Goal: Transaction & Acquisition: Purchase product/service

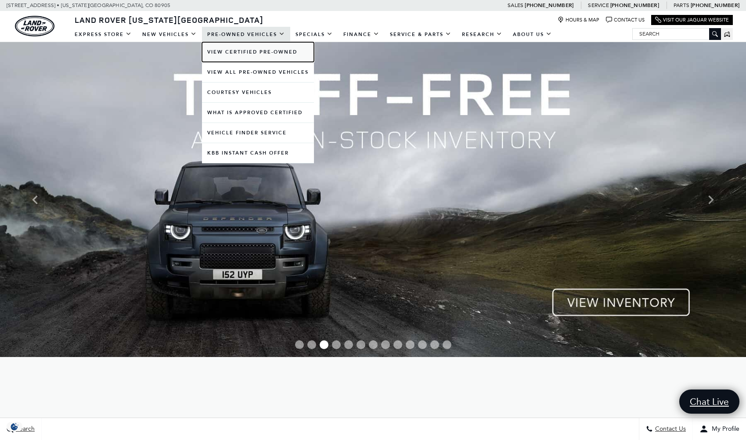
click at [244, 54] on link "View Certified Pre-Owned" at bounding box center [258, 52] width 112 height 20
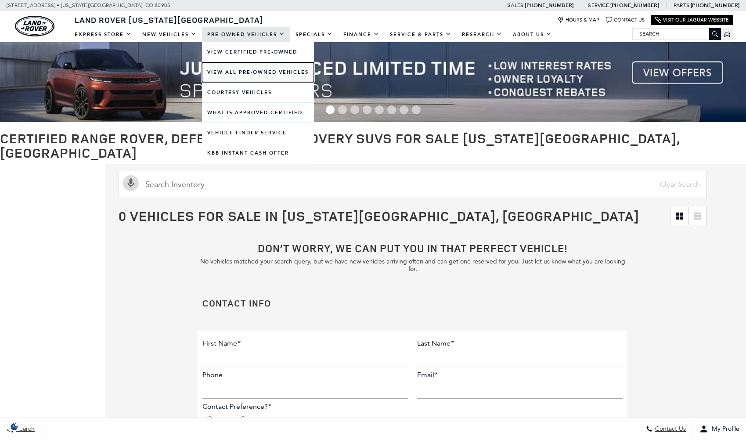
click at [233, 70] on link "View All Pre-Owned Vehicles" at bounding box center [258, 72] width 112 height 20
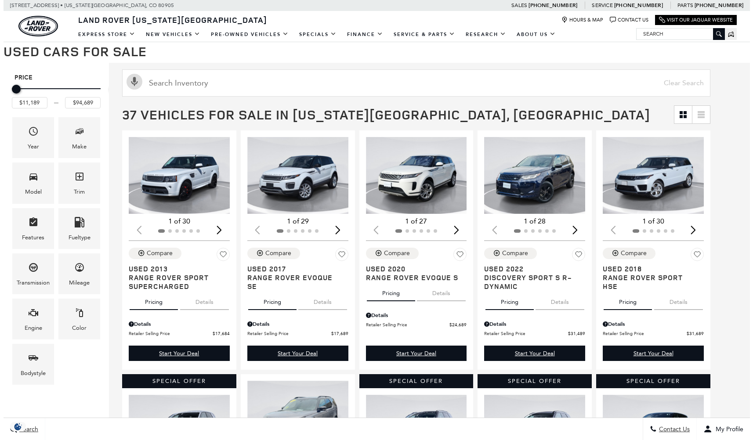
scroll to position [88, 0]
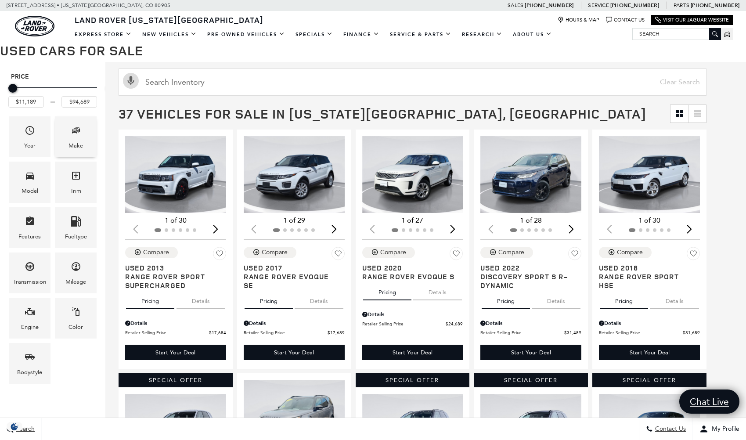
click at [97, 137] on div "Make" at bounding box center [76, 136] width 42 height 41
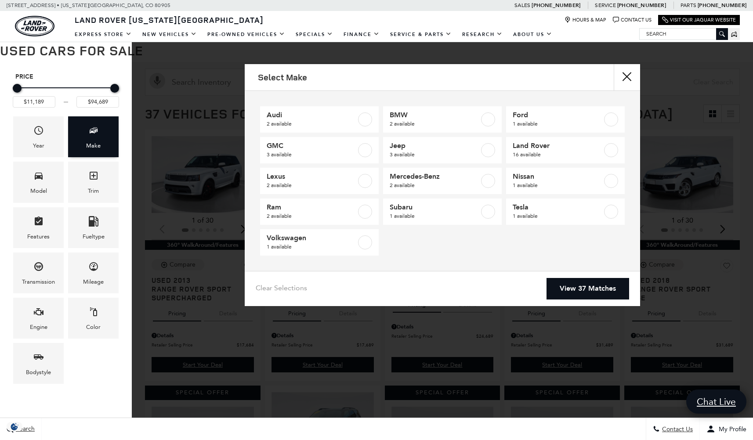
scroll to position [0, 0]
click at [584, 151] on span "16 available" at bounding box center [558, 154] width 90 height 9
type input "$17,684"
checkbox input "true"
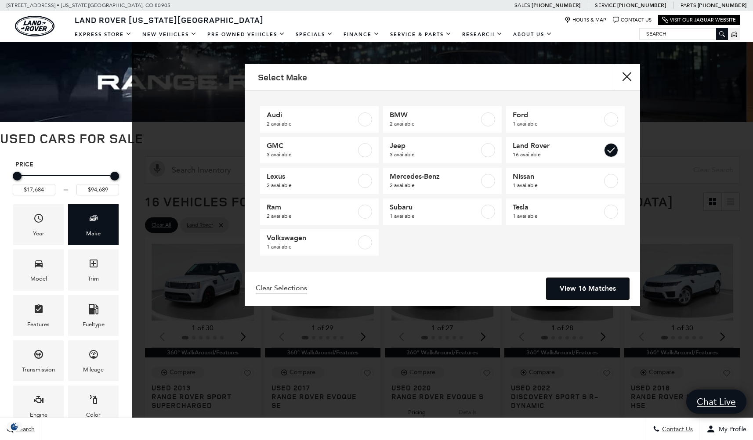
click at [575, 289] on link "View 16 Matches" at bounding box center [588, 289] width 83 height 22
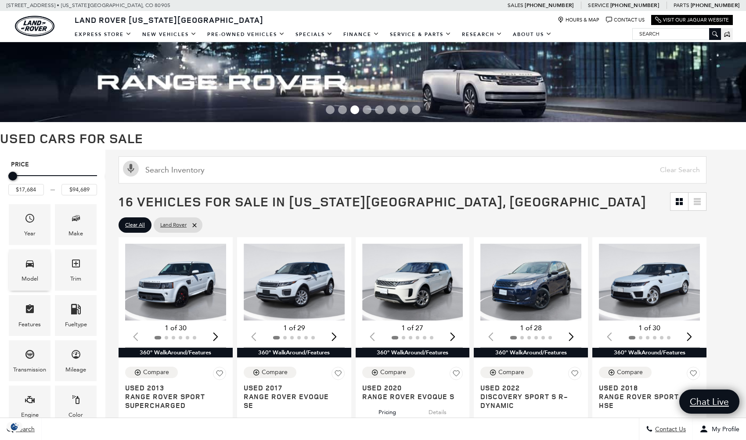
click at [51, 264] on div "Model" at bounding box center [30, 270] width 42 height 41
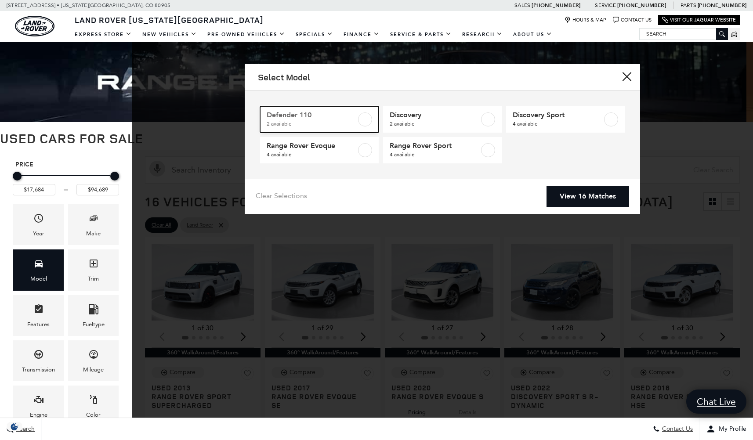
click at [362, 117] on label at bounding box center [365, 119] width 14 height 14
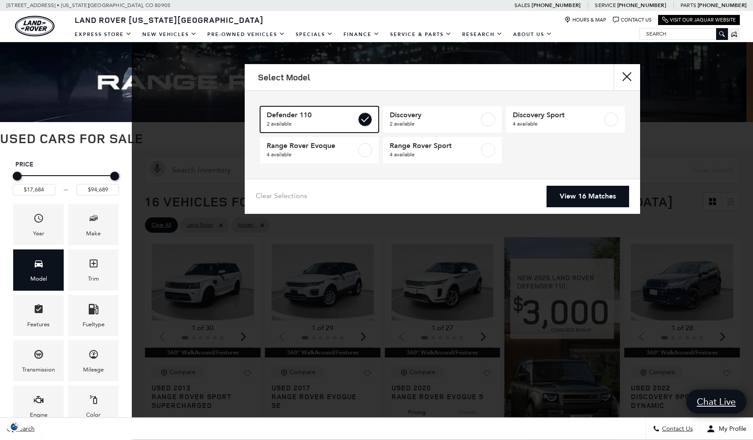
type input "$58,189"
type input "$65,689"
checkbox input "true"
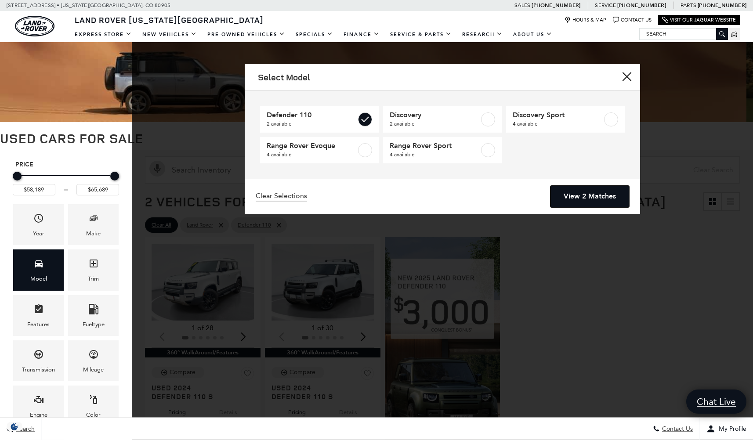
click at [592, 195] on link "View 2 Matches" at bounding box center [589, 197] width 79 height 22
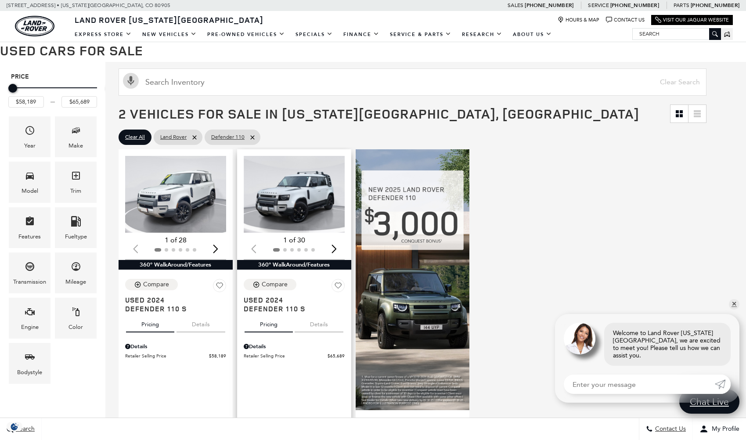
scroll to position [132, 0]
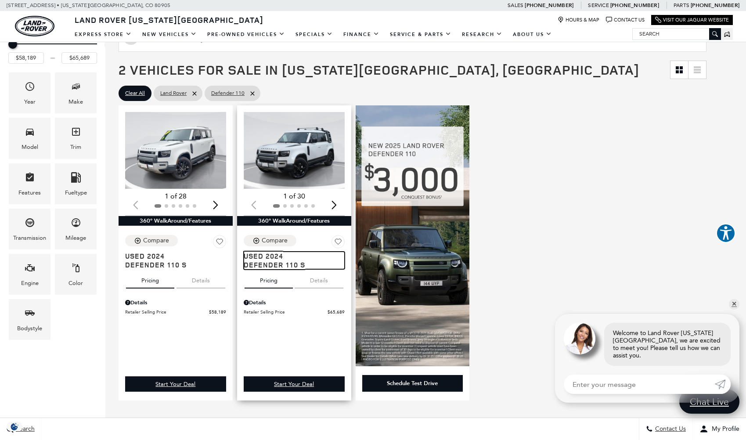
click at [309, 264] on span "Defender 110 S" at bounding box center [291, 265] width 94 height 9
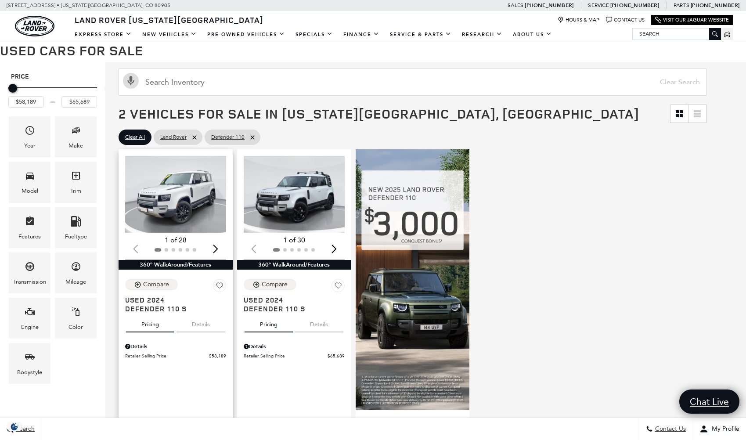
click at [225, 330] on button "Details" at bounding box center [201, 322] width 49 height 19
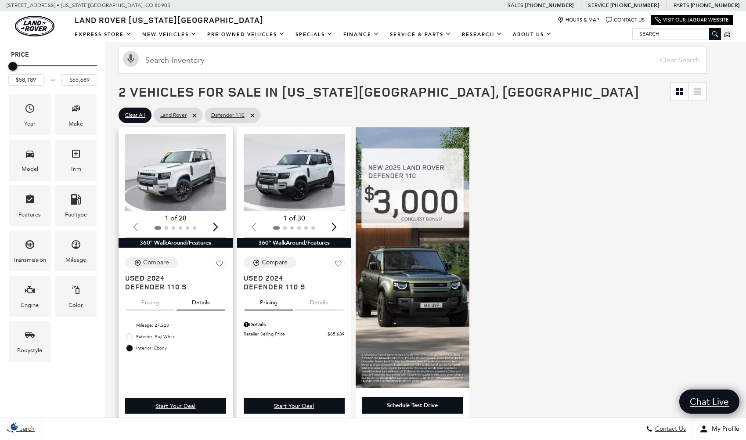
scroll to position [132, 0]
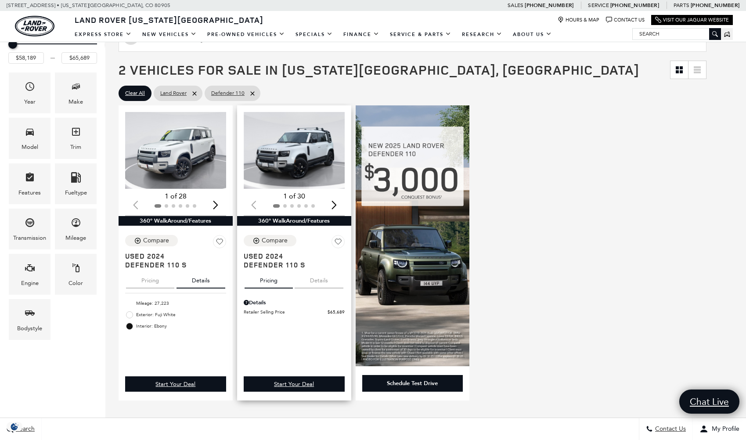
drag, startPoint x: 341, startPoint y: 281, endPoint x: 346, endPoint y: 280, distance: 4.9
click at [343, 281] on button "Details" at bounding box center [319, 278] width 49 height 19
click at [291, 252] on span "Used 2024" at bounding box center [291, 256] width 94 height 9
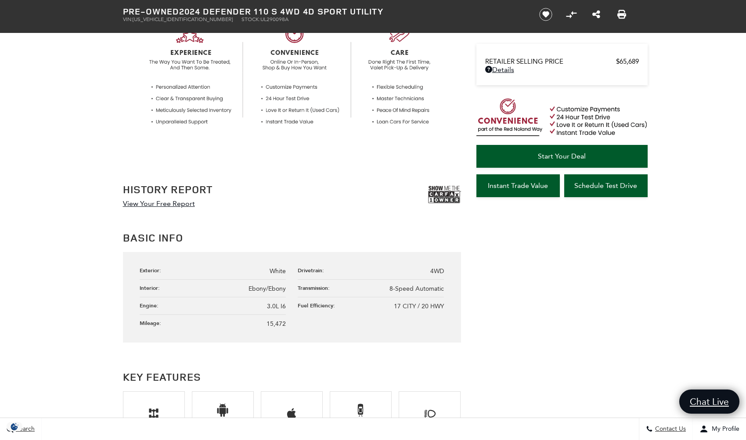
scroll to position [351, 0]
